Goal: Information Seeking & Learning: Learn about a topic

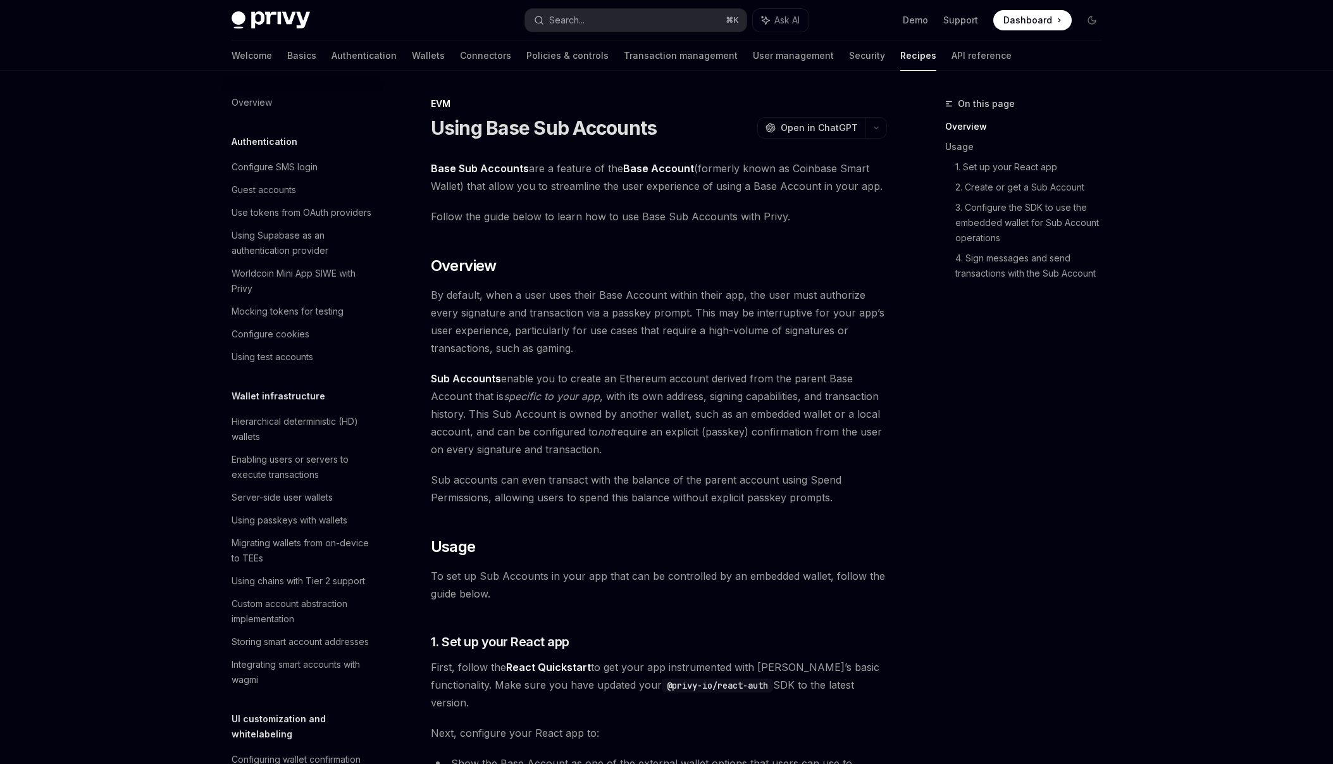
scroll to position [1546, 0]
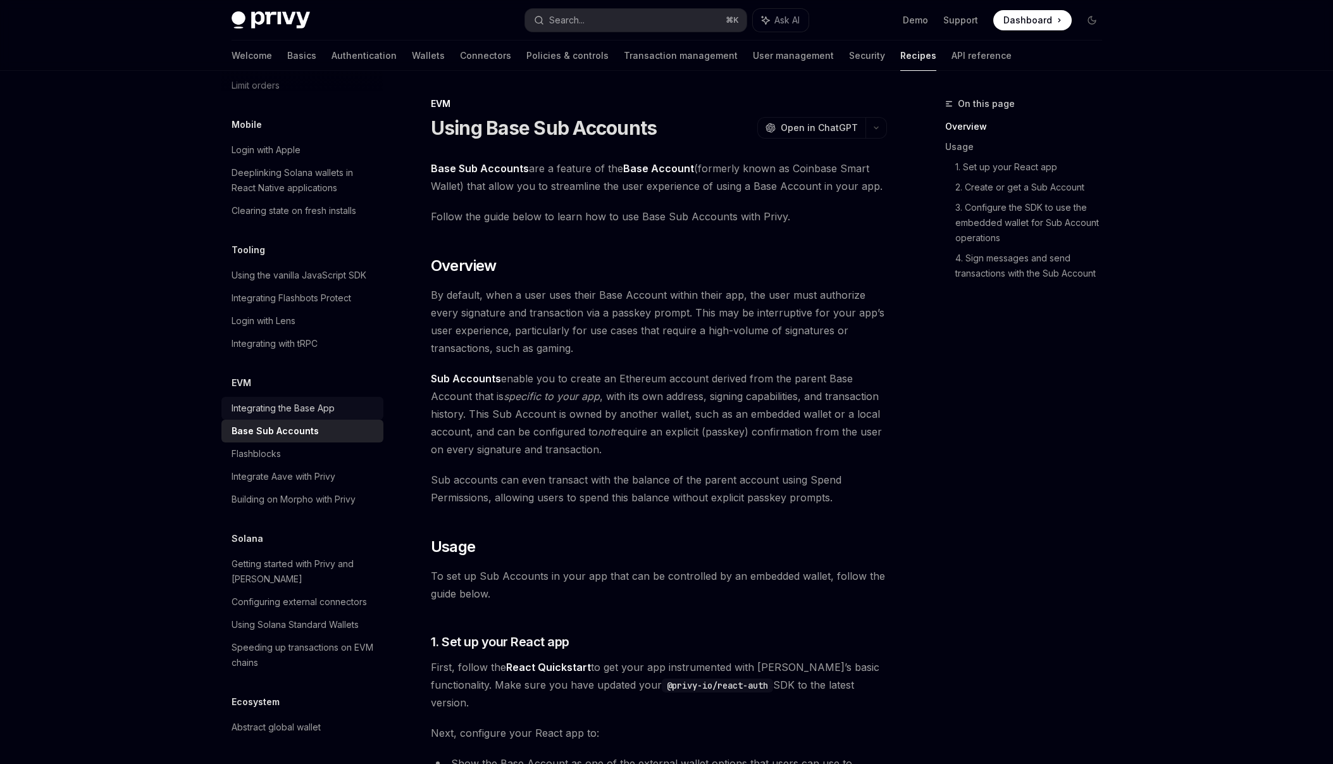
click at [295, 400] on div "Integrating the Base App" at bounding box center [283, 407] width 103 height 15
type textarea "*"
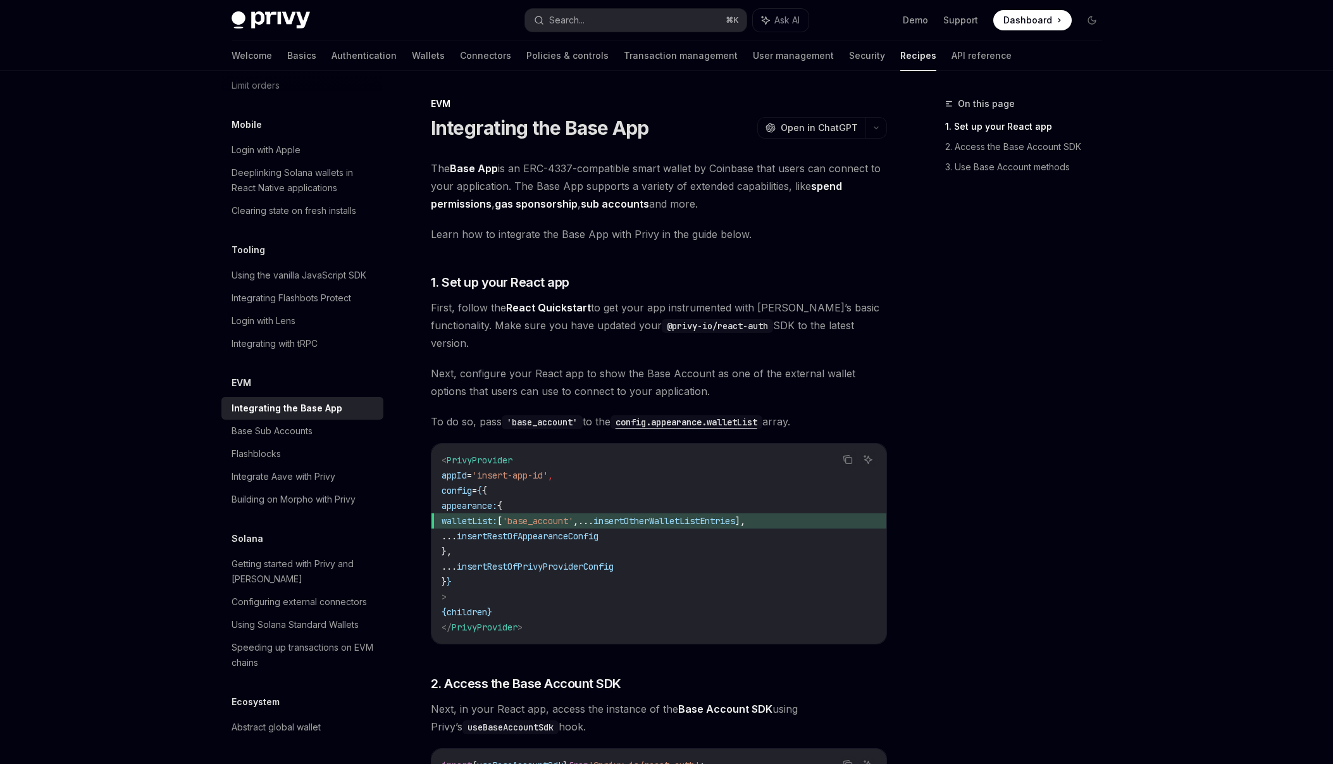
click at [452, 199] on link "spend permissions" at bounding box center [636, 195] width 411 height 31
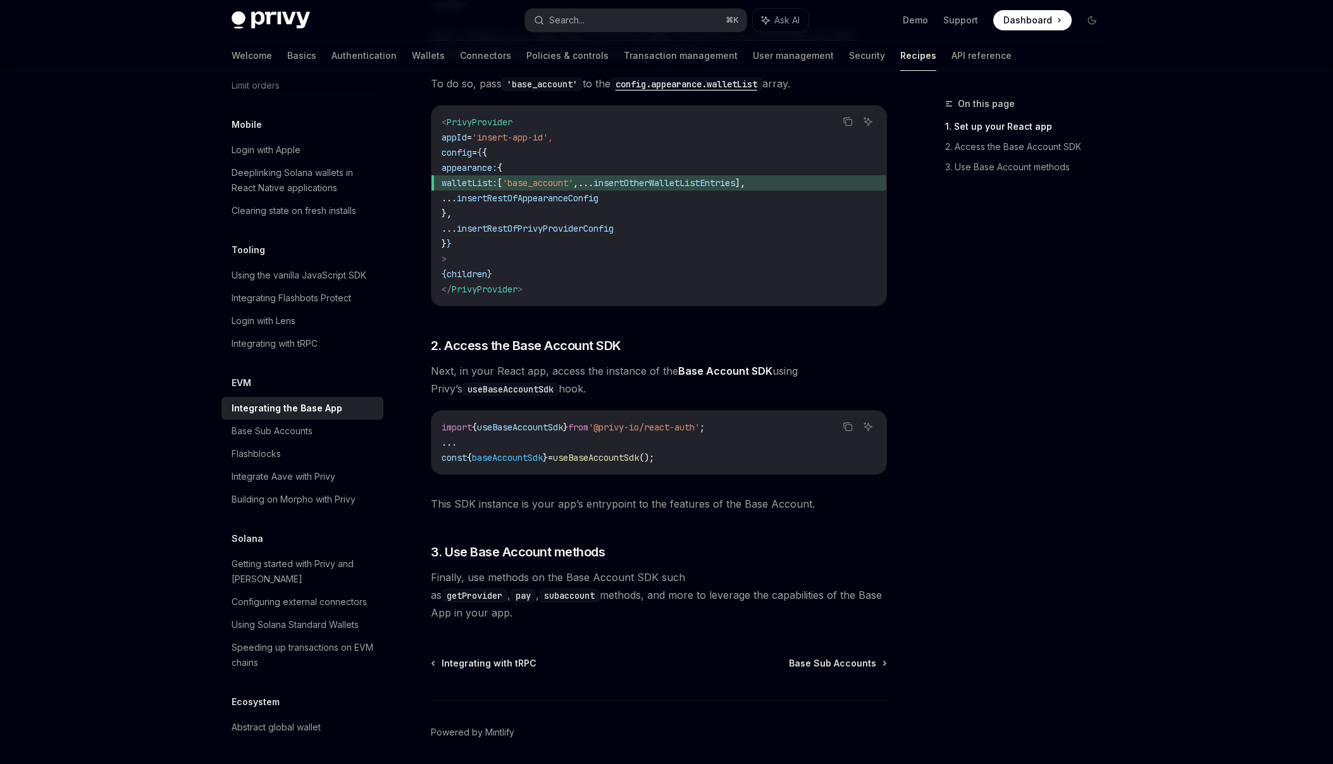
scroll to position [348, 0]
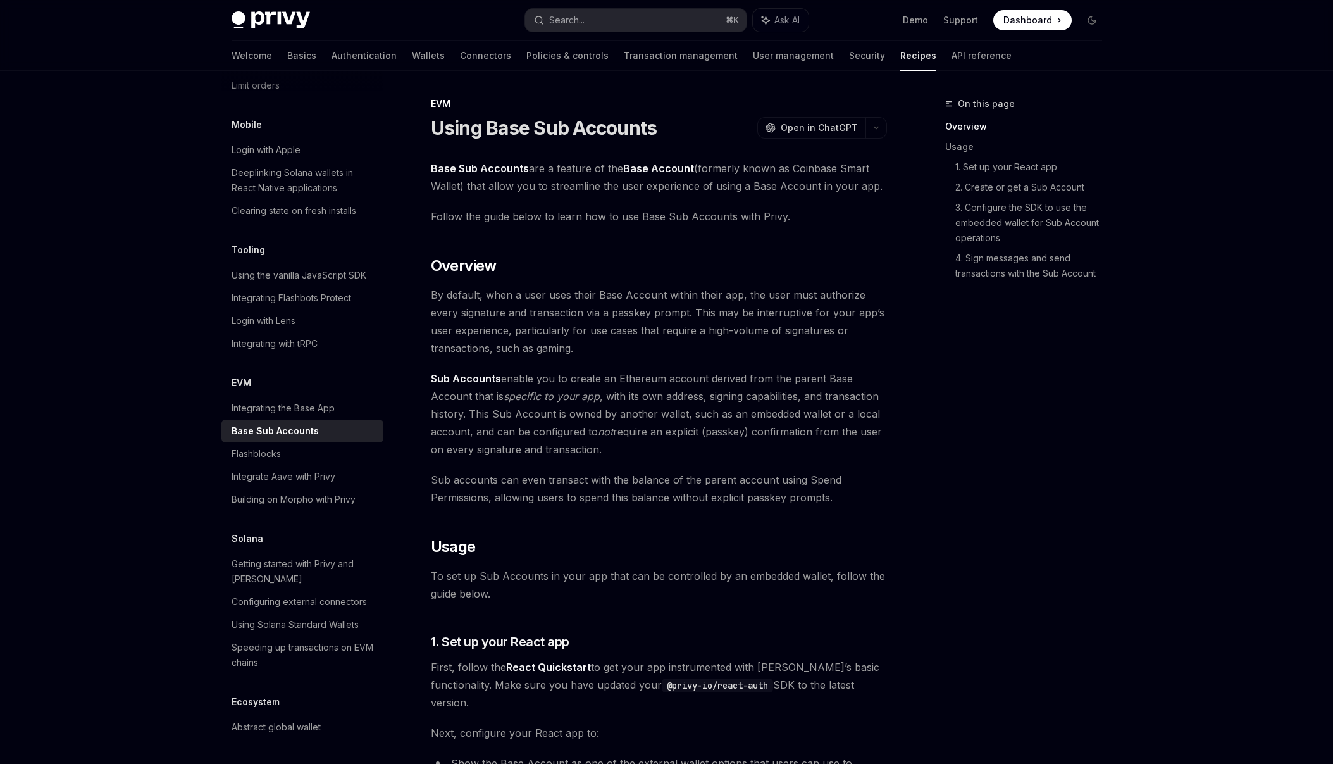
scroll to position [1547, 0]
click at [316, 400] on div "Integrating the Base App" at bounding box center [283, 407] width 103 height 15
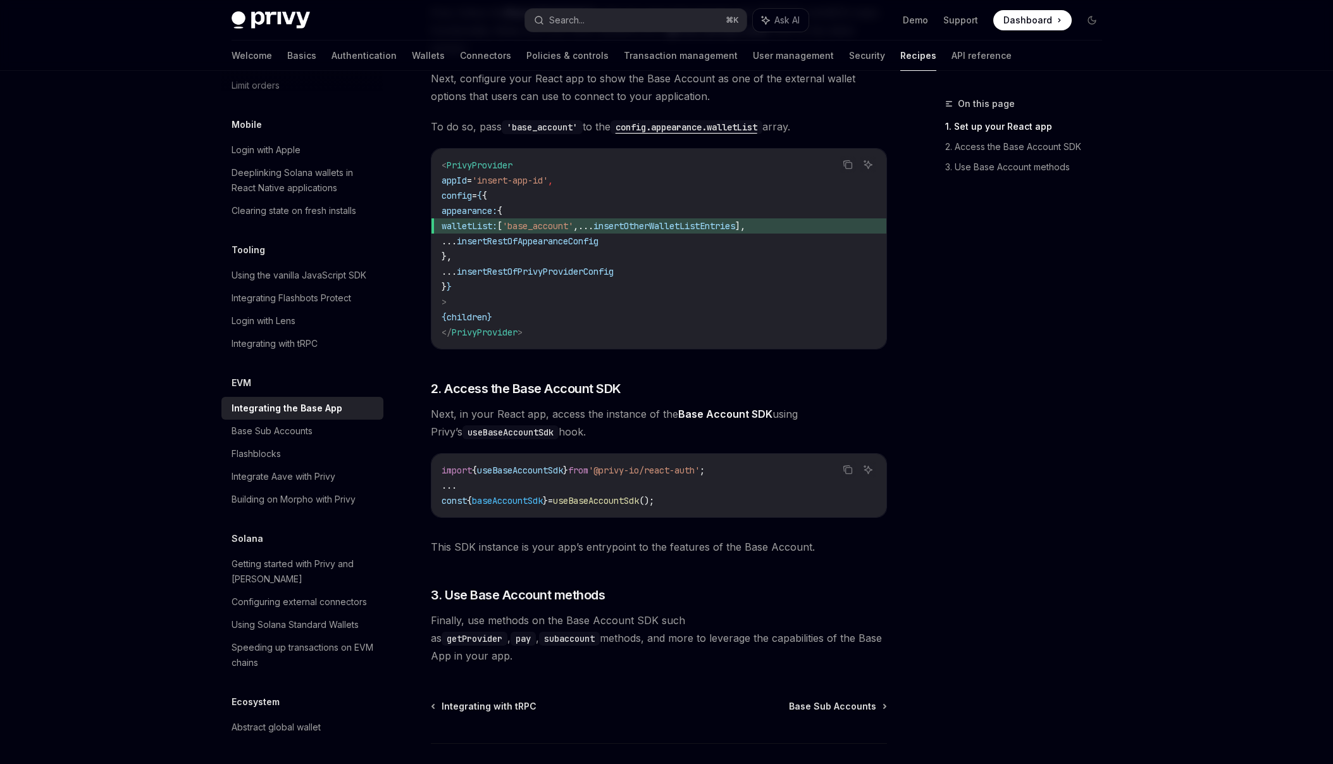
scroll to position [348, 0]
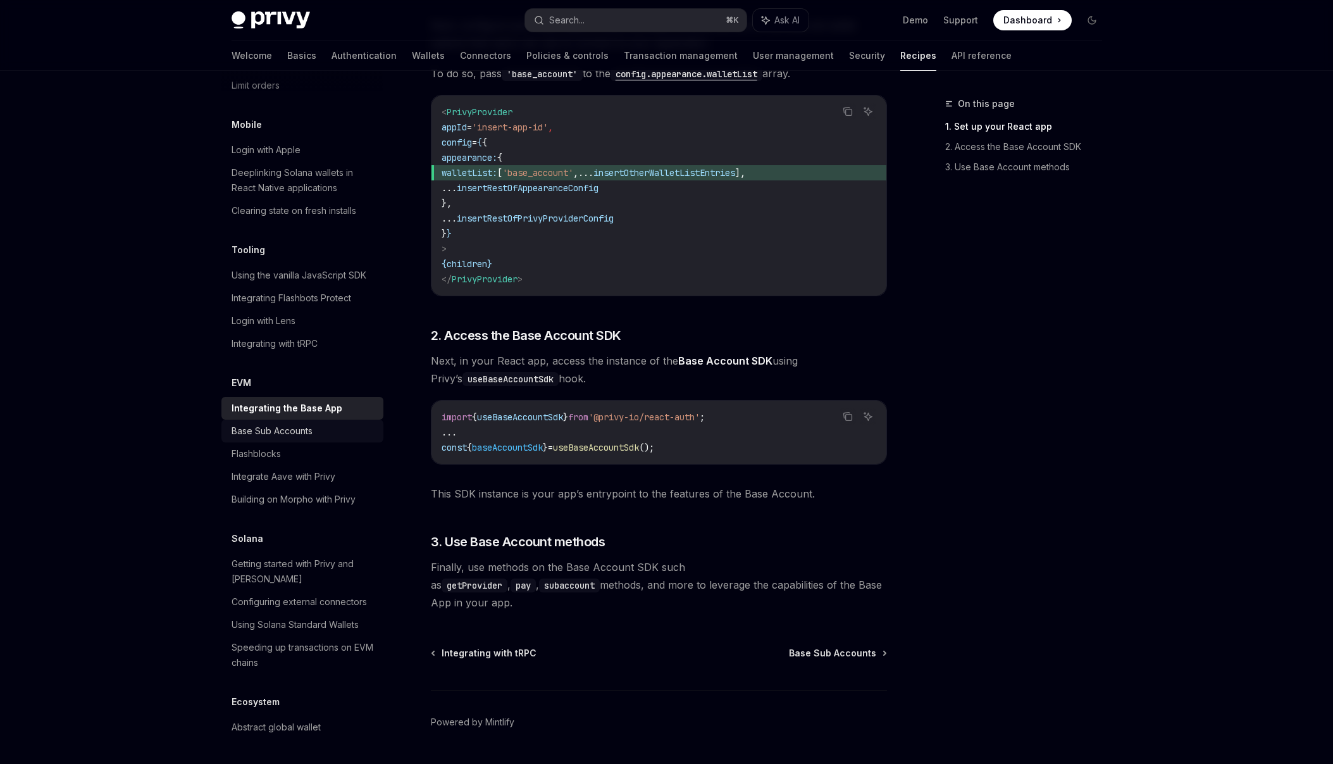
click at [278, 419] on link "Base Sub Accounts" at bounding box center [302, 430] width 162 height 23
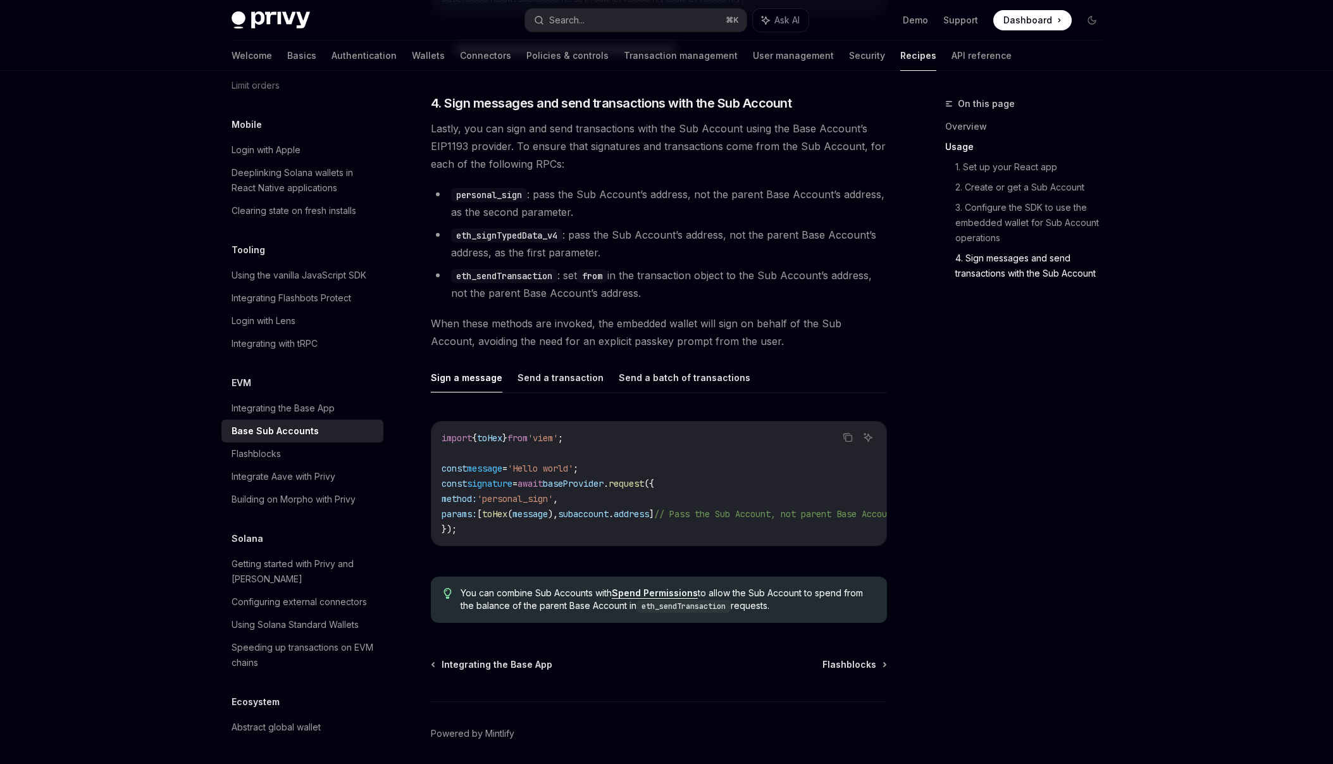
scroll to position [2664, 0]
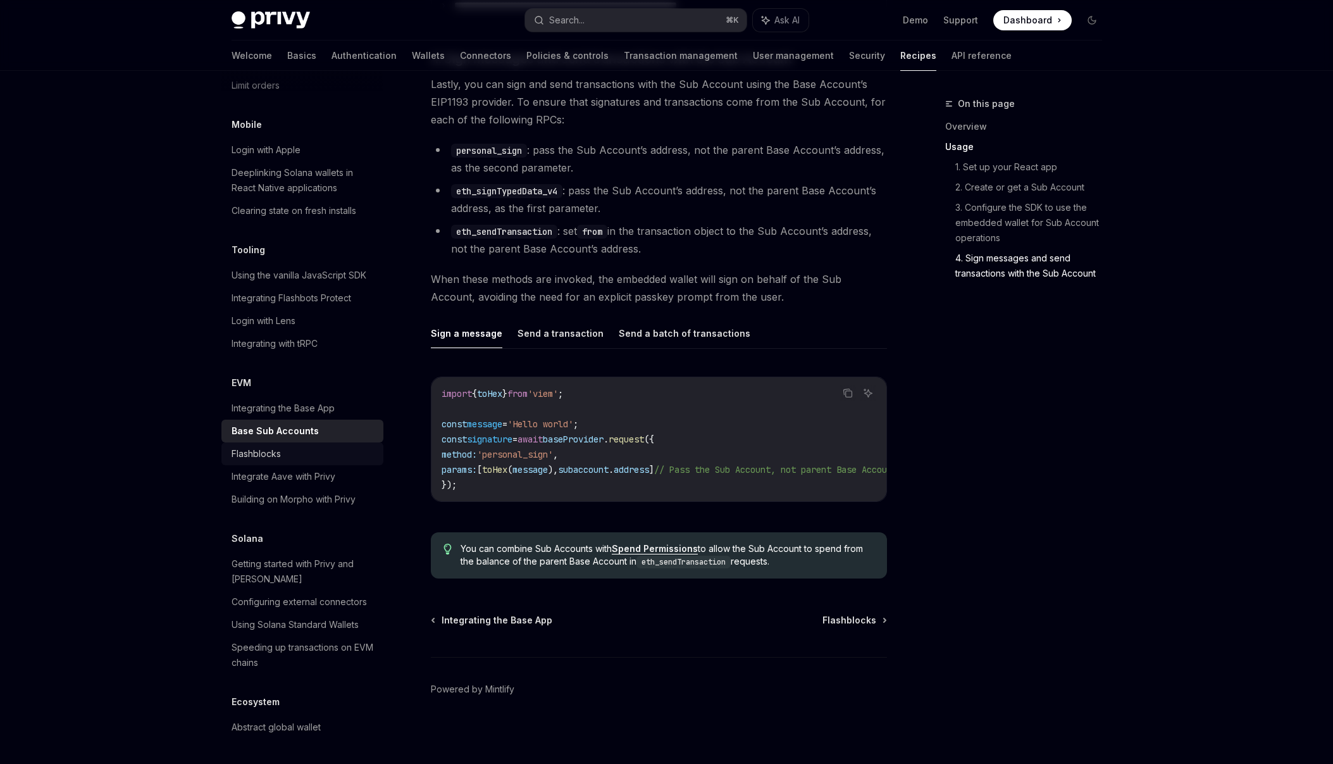
click at [296, 446] on div "Flashblocks" at bounding box center [304, 453] width 144 height 15
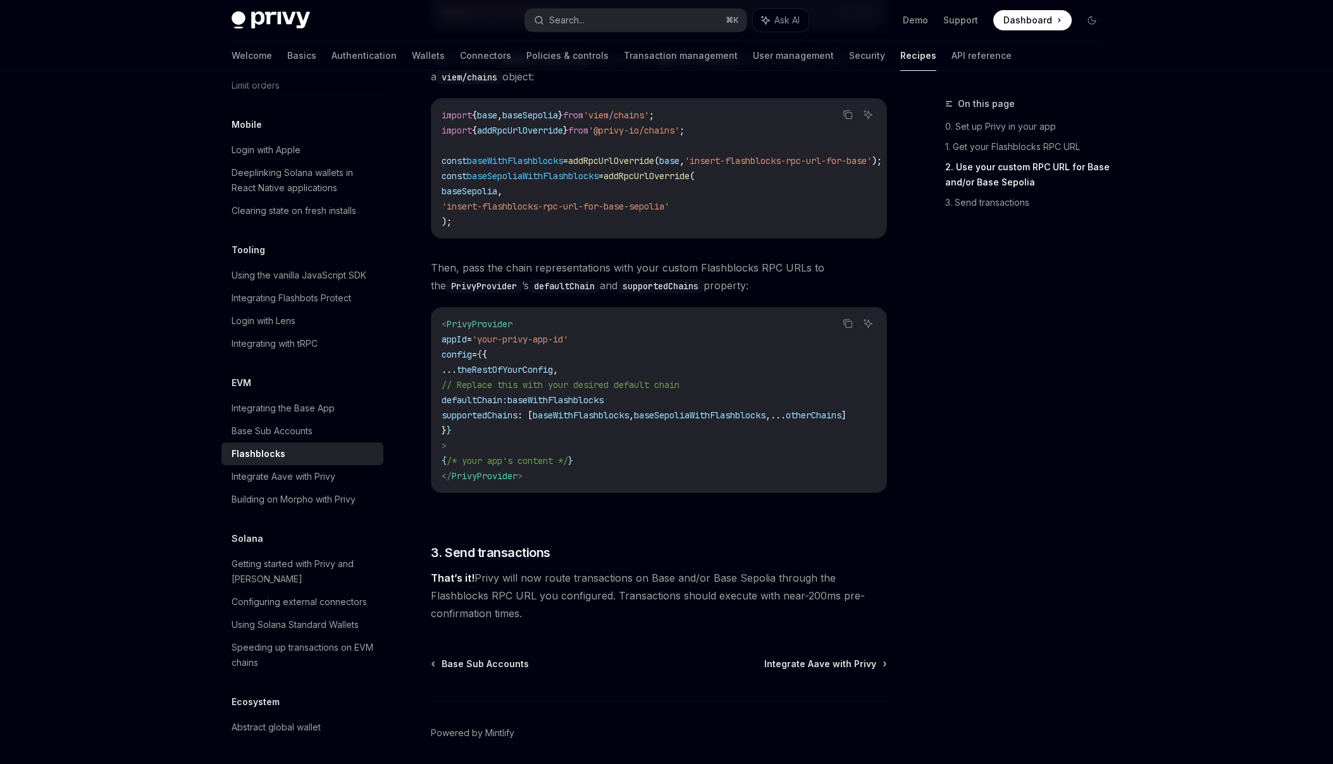
scroll to position [744, 0]
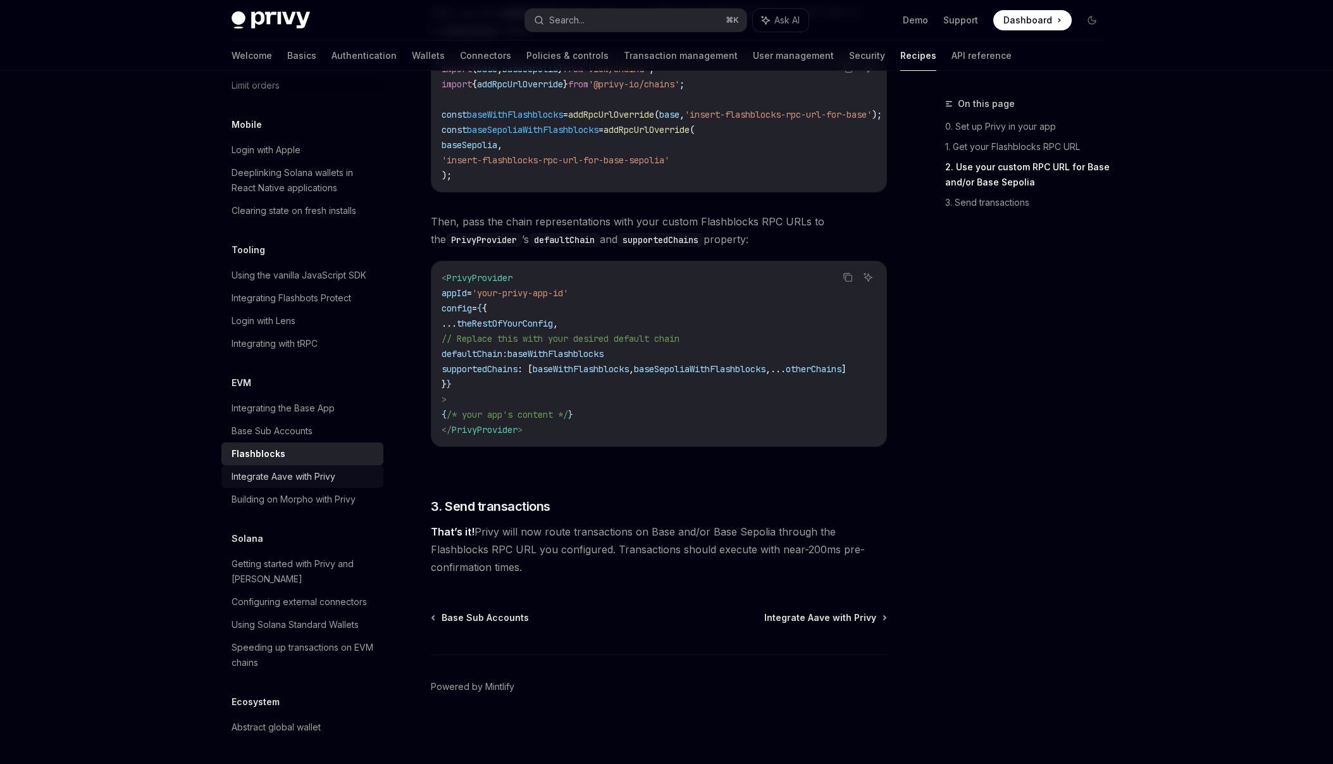
click at [290, 469] on div "Integrate Aave with Privy" at bounding box center [284, 476] width 104 height 15
type textarea "*"
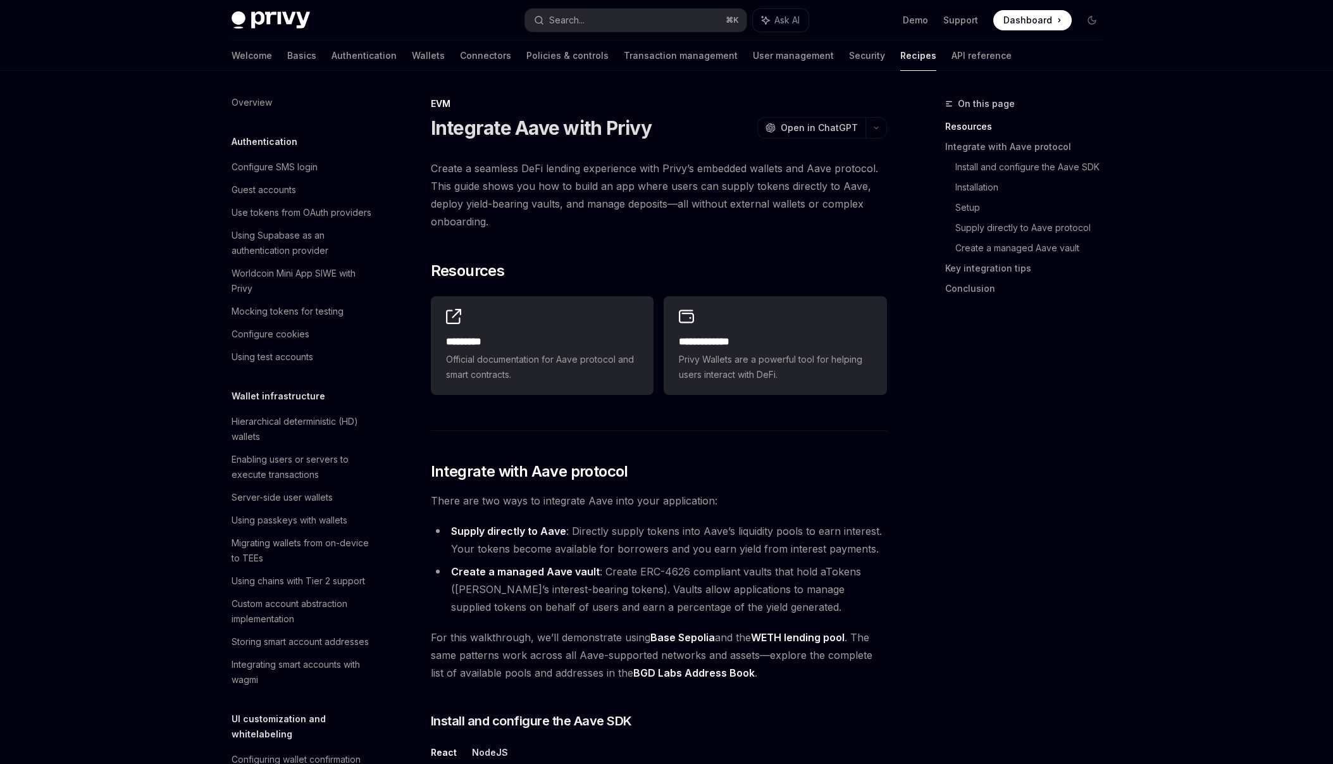
scroll to position [1547, 0]
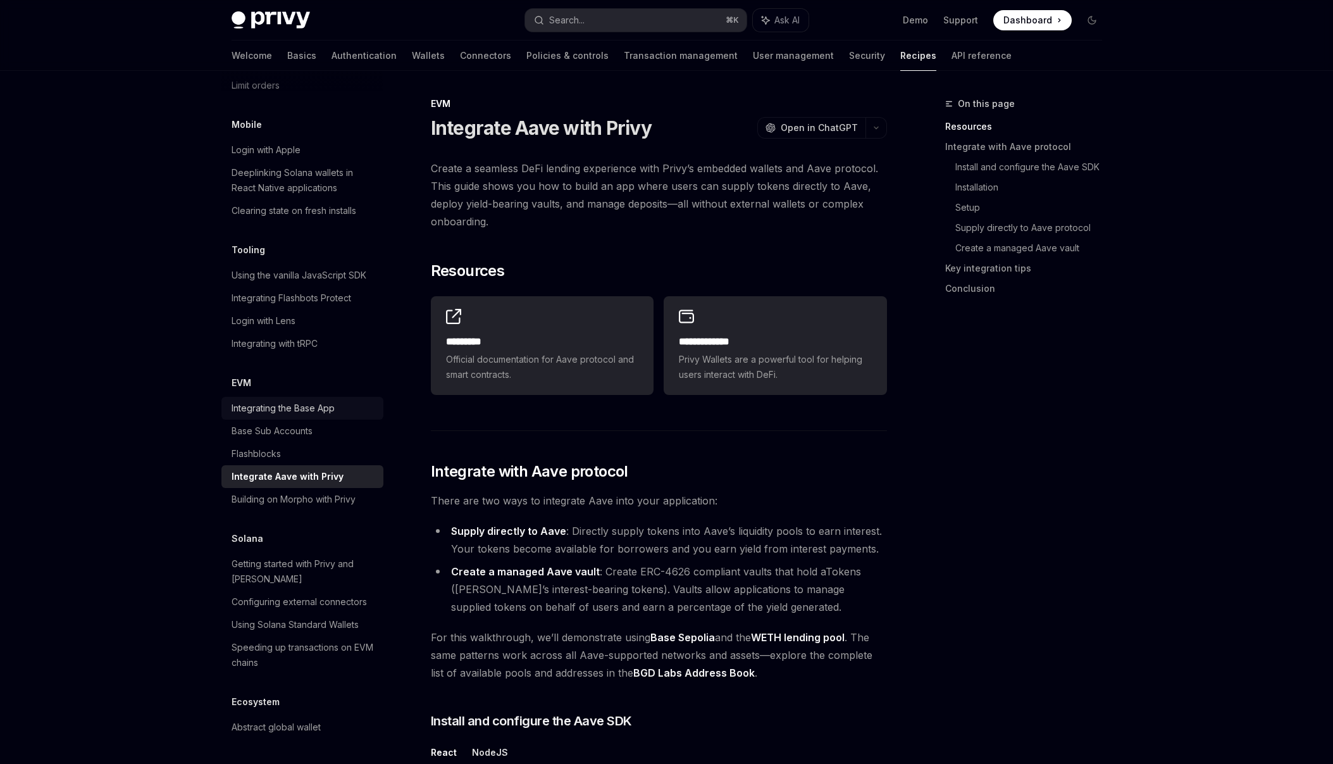
click at [300, 400] on div "Integrating the Base App" at bounding box center [283, 407] width 103 height 15
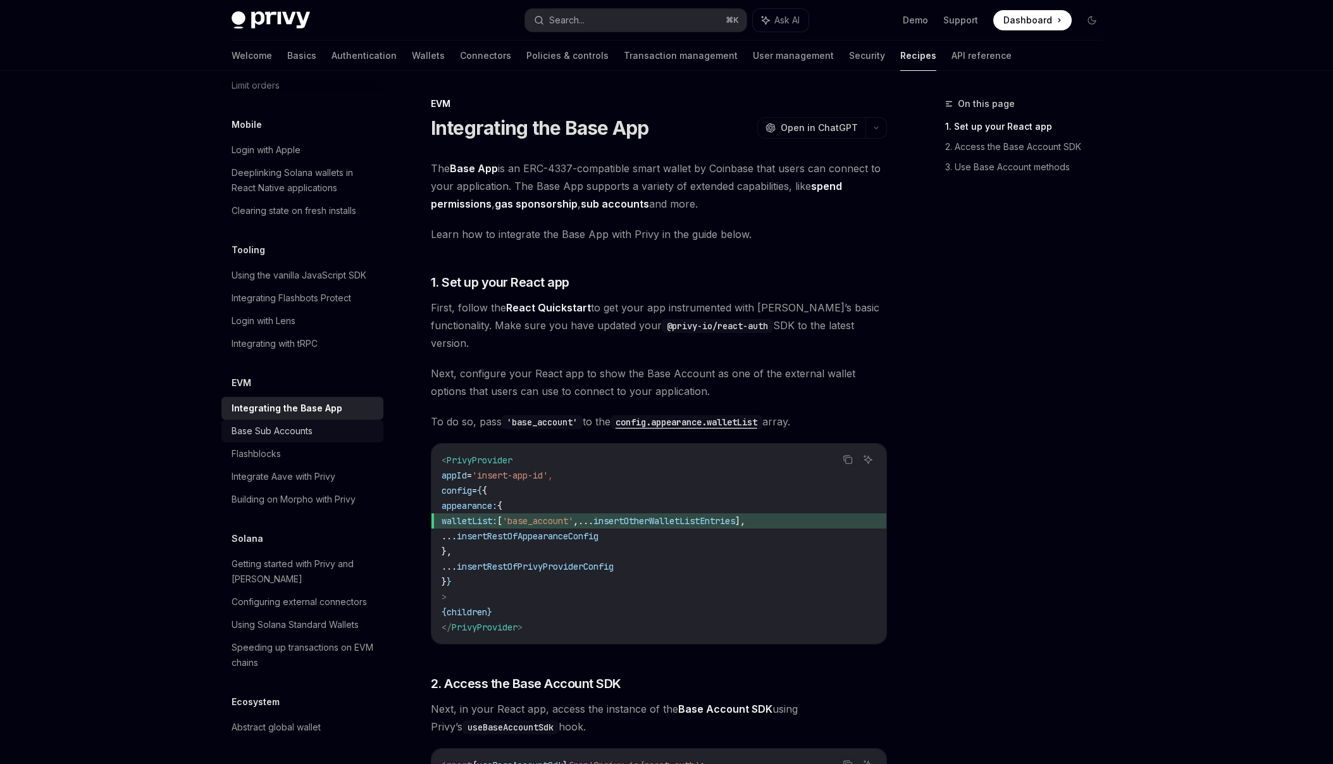
click at [291, 423] on div "Base Sub Accounts" at bounding box center [272, 430] width 81 height 15
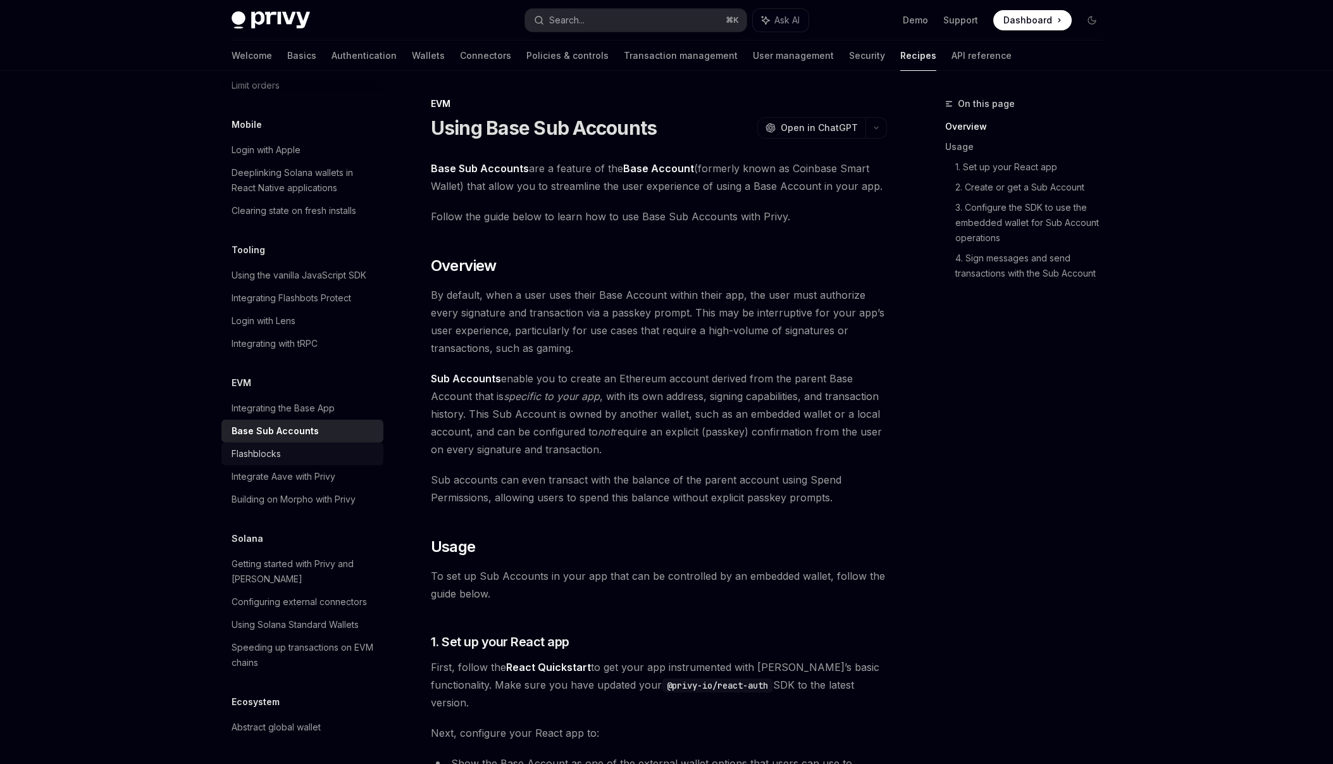
click at [271, 446] on div "Flashblocks" at bounding box center [256, 453] width 49 height 15
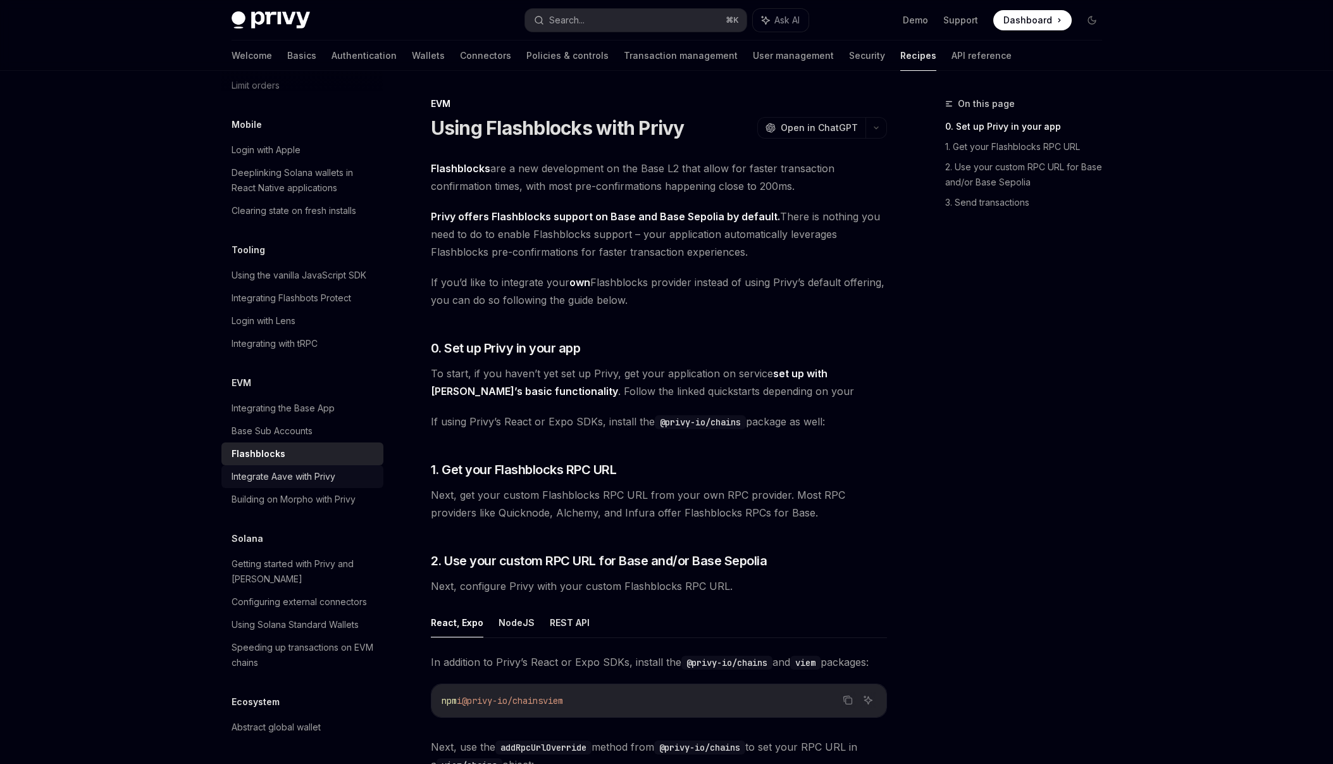
click at [302, 465] on link "Integrate Aave with Privy" at bounding box center [302, 476] width 162 height 23
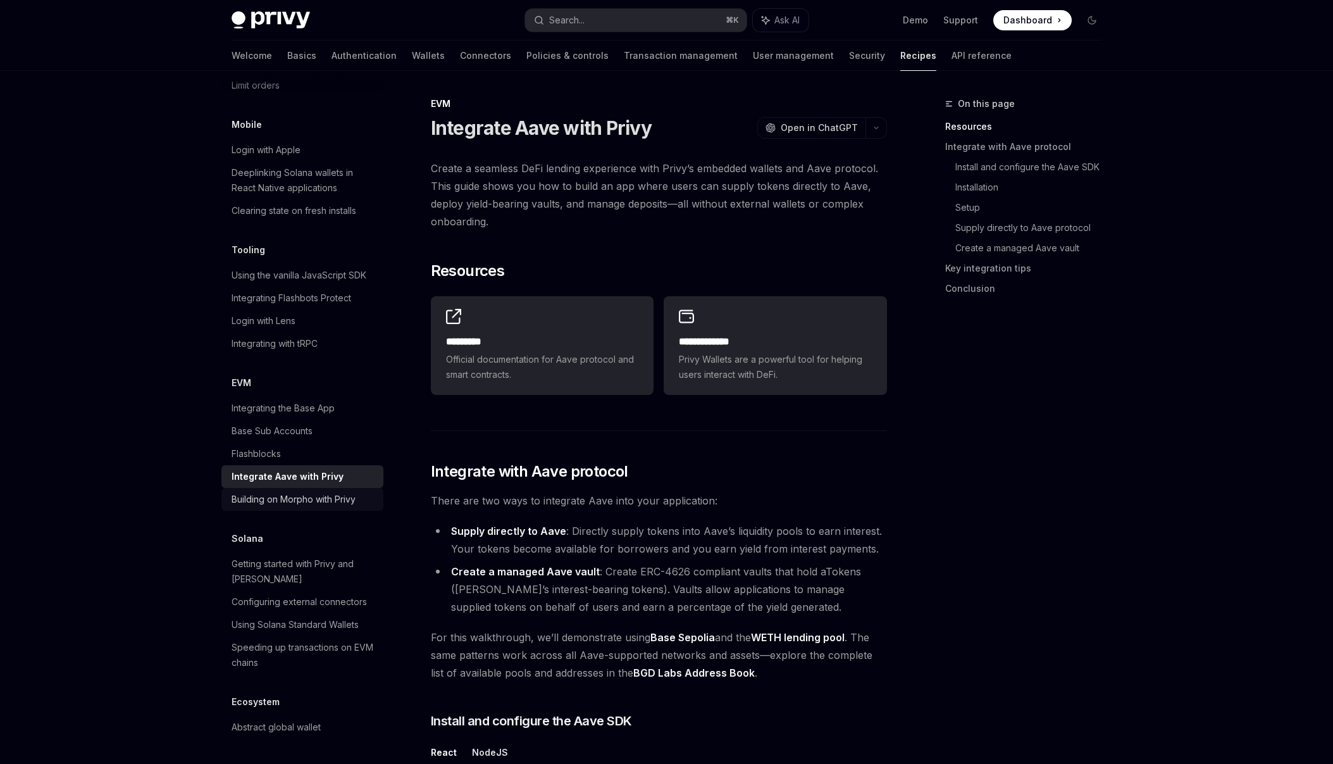
click at [312, 492] on div "Building on Morpho with Privy" at bounding box center [294, 499] width 124 height 15
type textarea "*"
